Goal: Find specific page/section: Find specific page/section

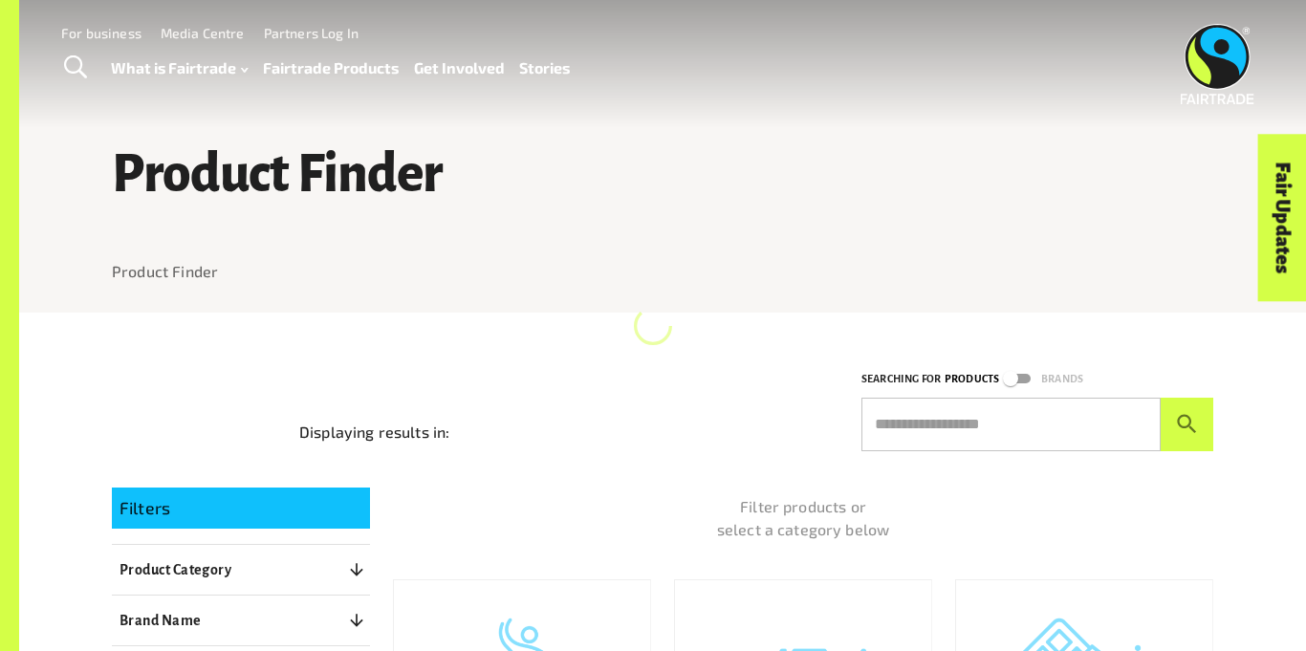
scroll to position [937, 0]
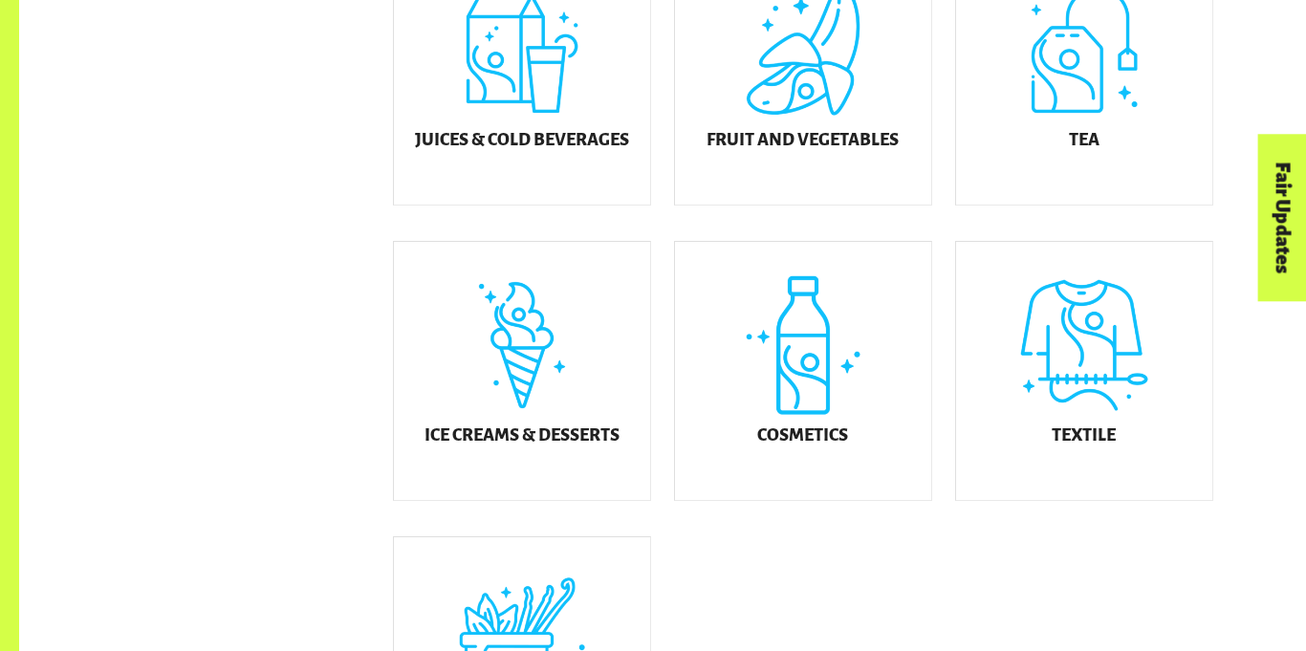
click at [825, 210] on div "Cosmetics" at bounding box center [791, 357] width 281 height 295
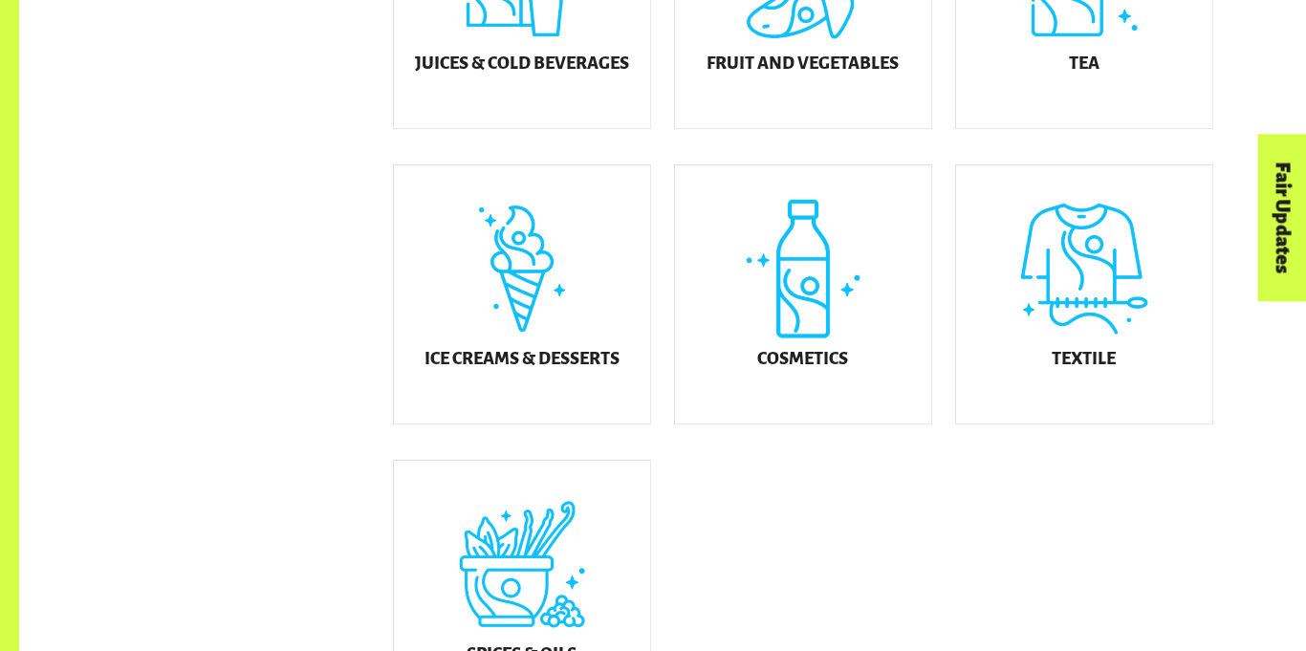
scroll to position [0, 0]
click at [825, 185] on div "Cosmetics" at bounding box center [803, 294] width 256 height 258
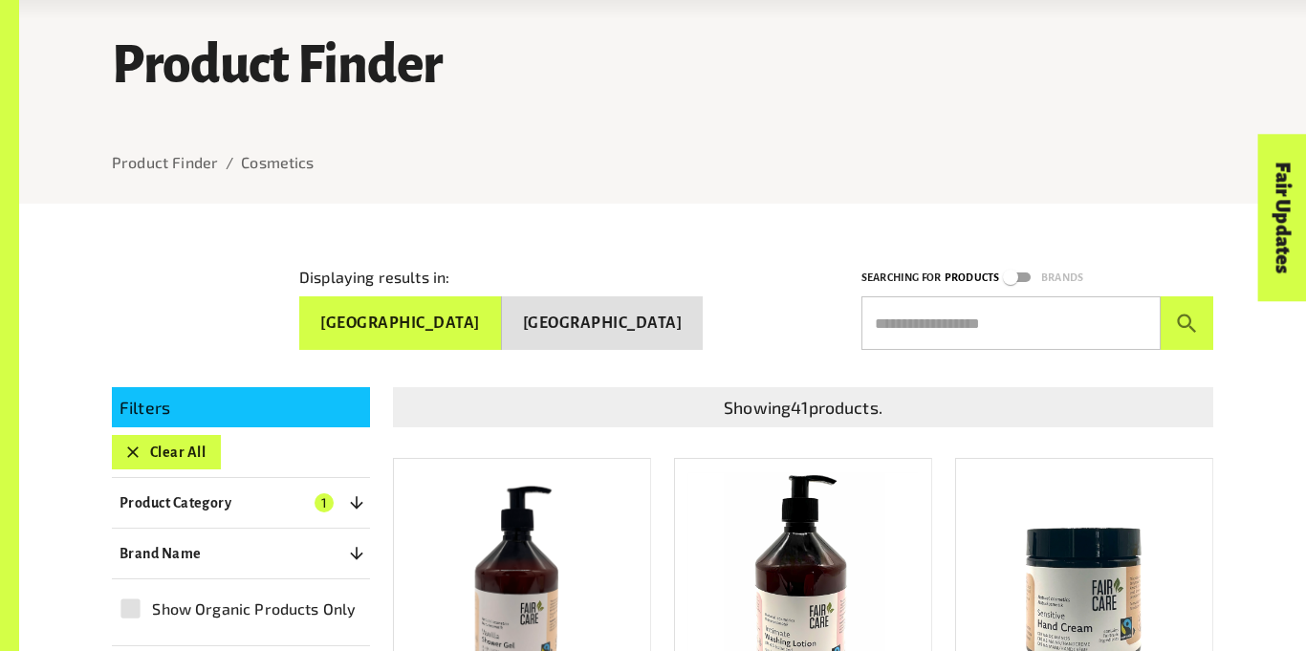
scroll to position [110, 0]
click at [937, 321] on input "text" at bounding box center [1010, 322] width 299 height 54
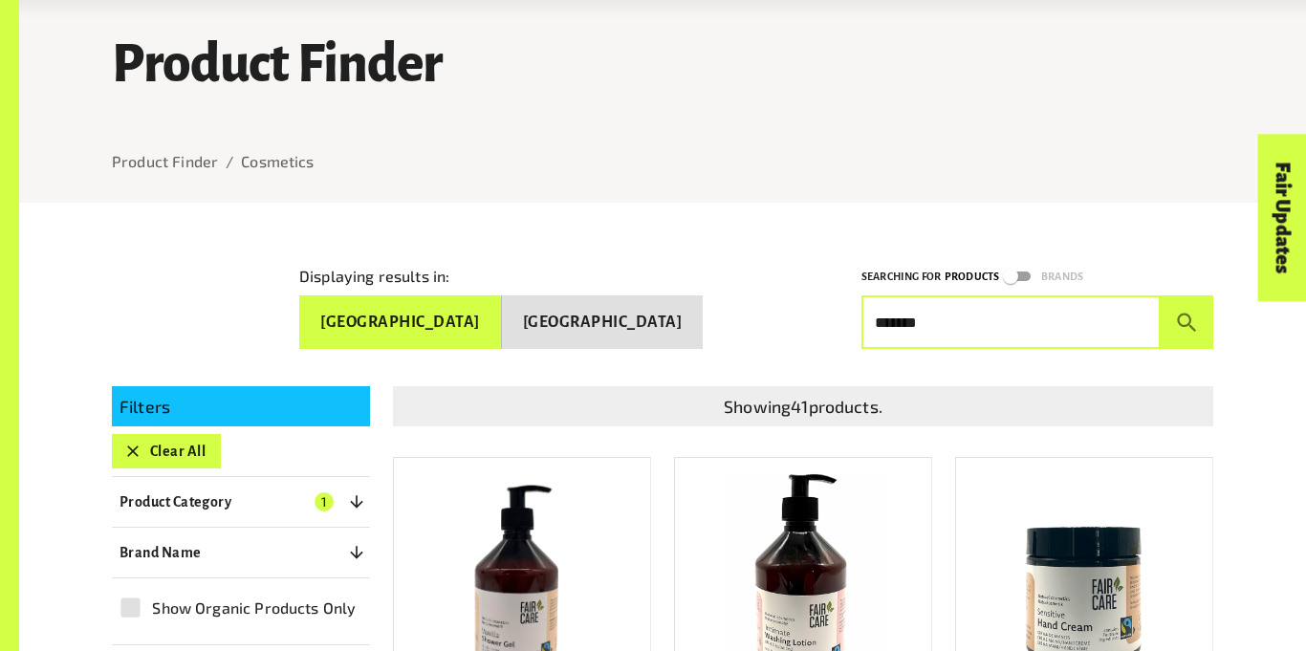
type input "*******"
click at [1161, 295] on button "submit" at bounding box center [1187, 322] width 53 height 54
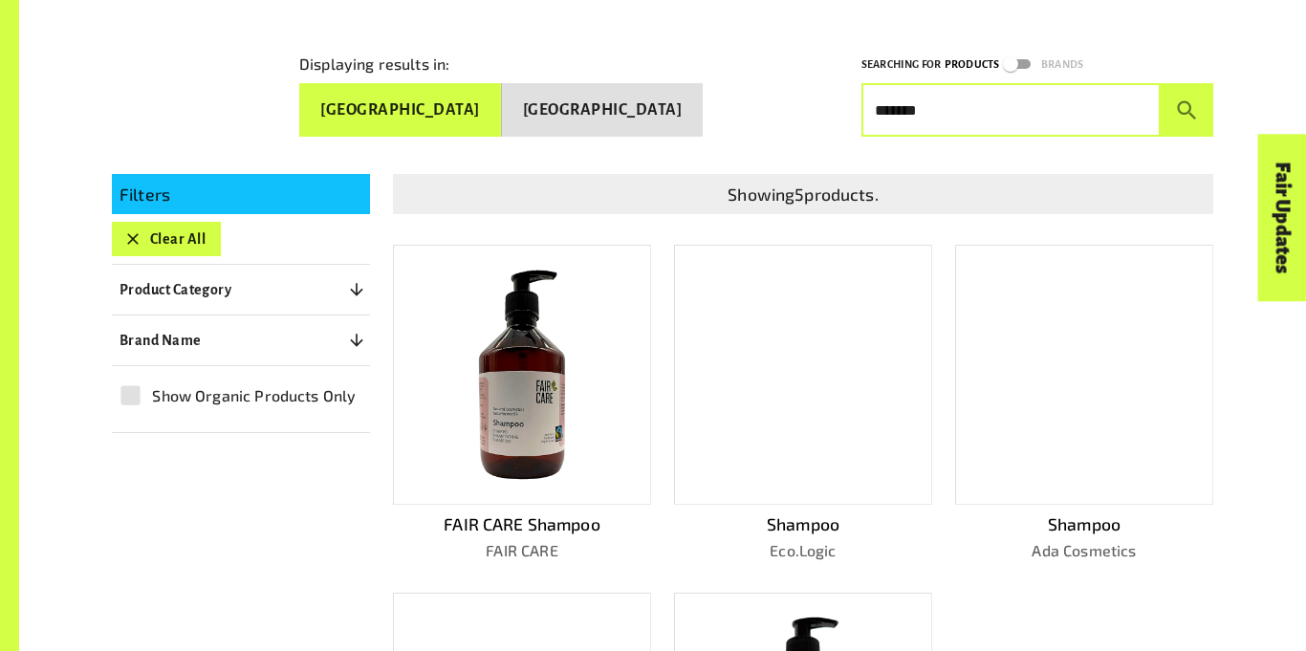
scroll to position [323, 0]
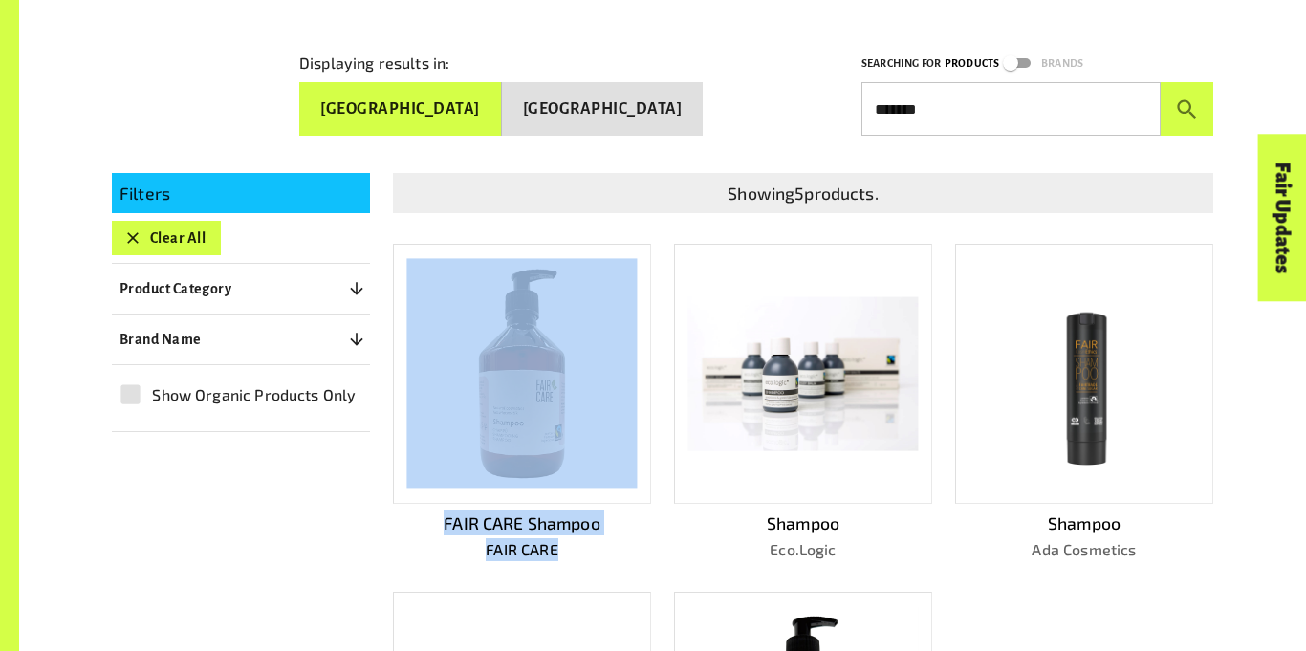
copy div "FAIR CARE Shampoo FAIR CARE"
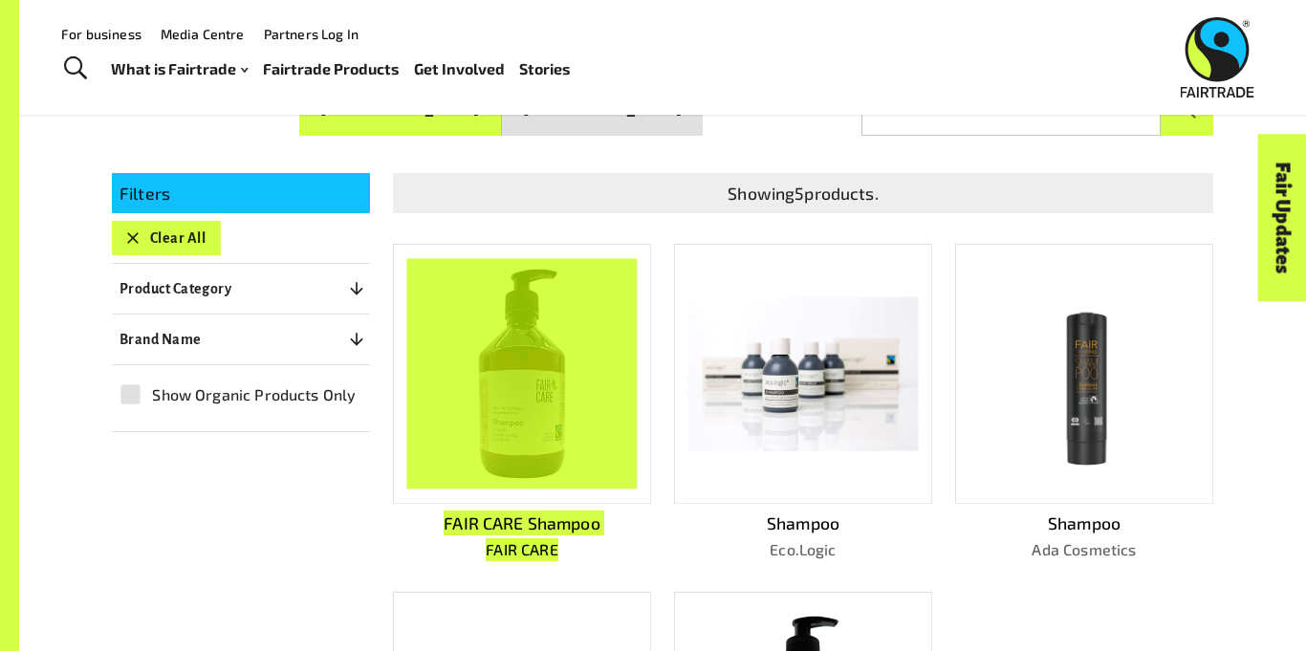
scroll to position [0, 0]
